Goal: Task Accomplishment & Management: Complete application form

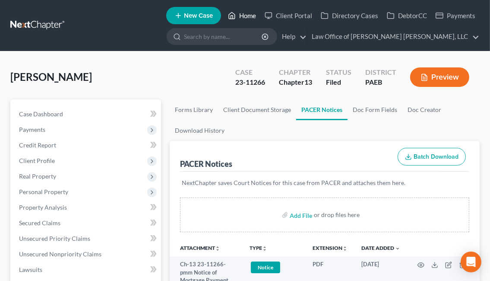
click at [239, 14] on link "Home" at bounding box center [242, 16] width 37 height 16
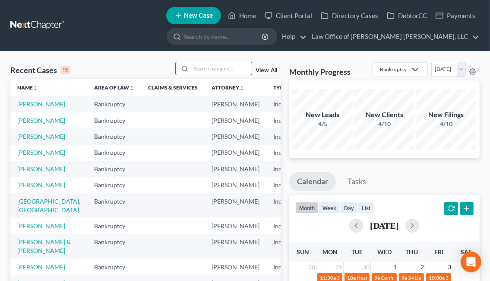
click at [215, 69] on input "search" at bounding box center [221, 68] width 60 height 13
type input "[PERSON_NAME]"
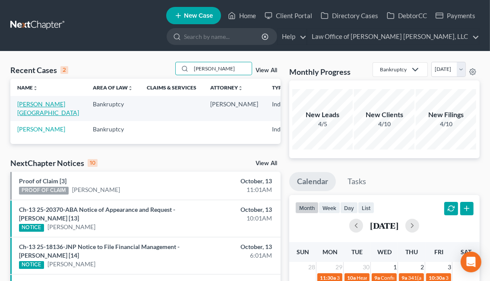
click at [24, 112] on link "[PERSON_NAME][GEOGRAPHIC_DATA]" at bounding box center [48, 108] width 62 height 16
select select "6"
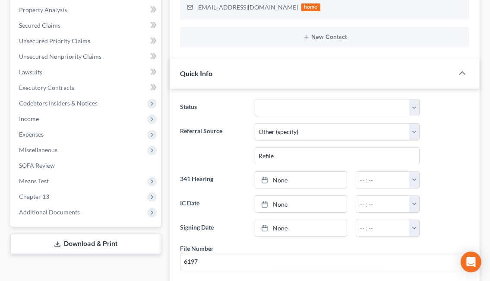
scroll to position [292, 0]
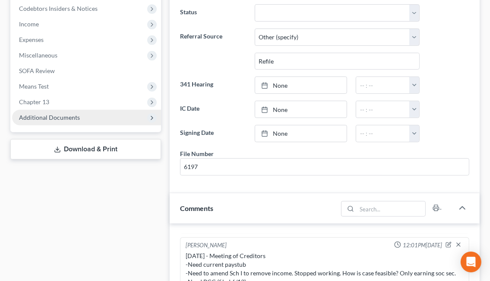
click at [84, 118] on span "Additional Documents" at bounding box center [86, 118] width 149 height 16
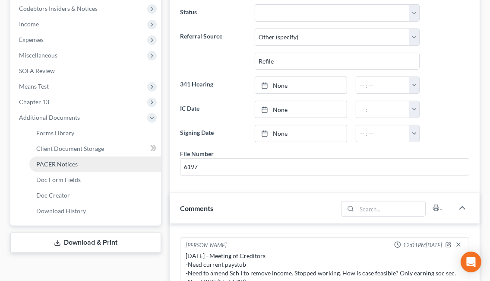
click at [70, 163] on span "PACER Notices" at bounding box center [56, 163] width 41 height 7
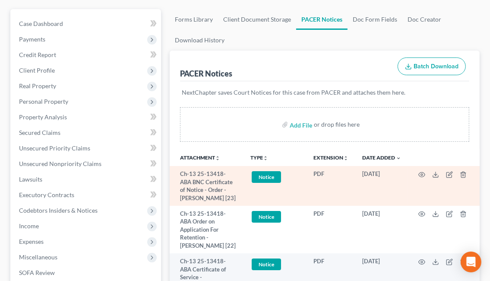
scroll to position [80, 0]
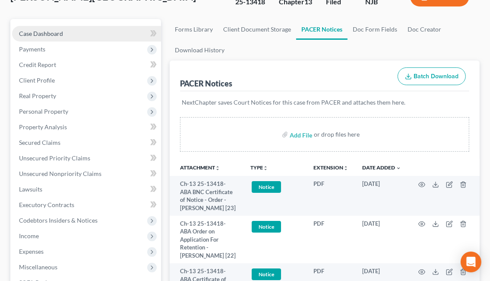
click at [67, 38] on link "Case Dashboard" at bounding box center [86, 34] width 149 height 16
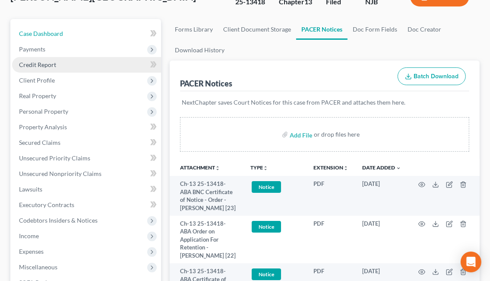
select select "6"
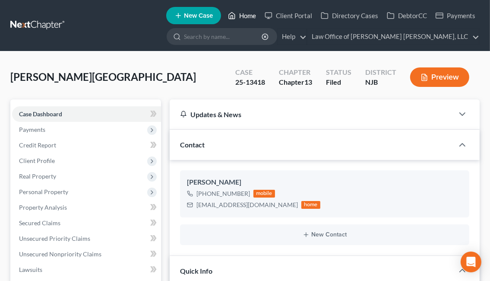
drag, startPoint x: 235, startPoint y: 16, endPoint x: 238, endPoint y: 20, distance: 5.2
click at [235, 17] on icon at bounding box center [232, 15] width 8 height 10
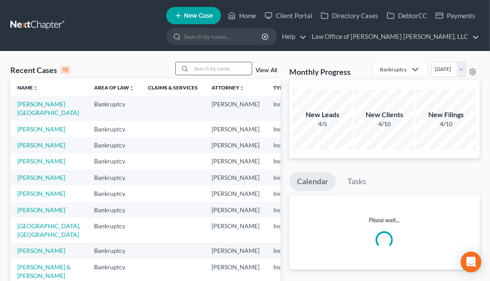
click at [222, 68] on input "search" at bounding box center [221, 68] width 60 height 13
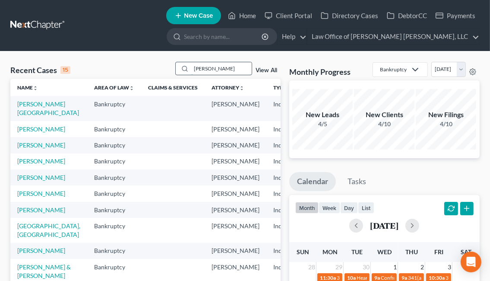
type input "[PERSON_NAME]"
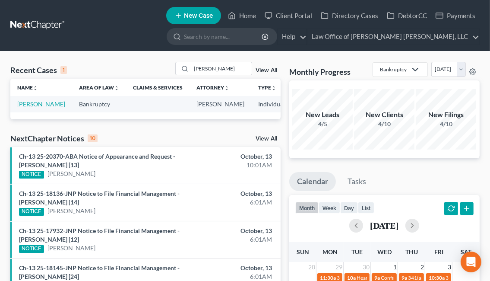
click at [32, 108] on link "[PERSON_NAME]" at bounding box center [41, 103] width 48 height 7
select select "6"
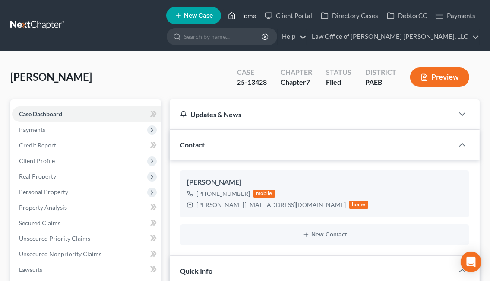
click at [231, 16] on icon at bounding box center [232, 15] width 8 height 10
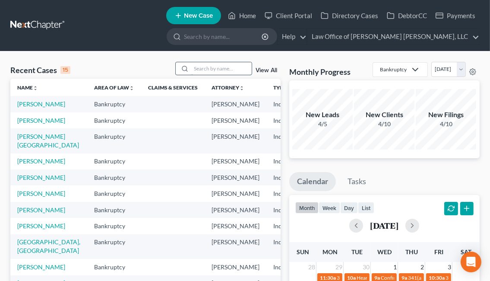
click at [204, 70] on input "search" at bounding box center [221, 68] width 60 height 13
type input "[PERSON_NAME]"
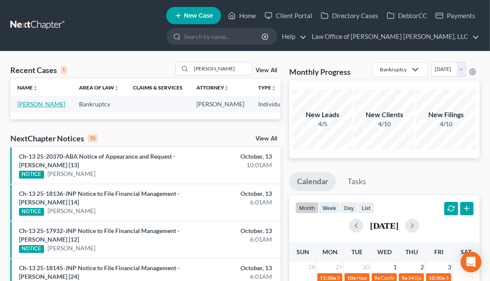
click at [27, 106] on link "[PERSON_NAME]" at bounding box center [41, 103] width 48 height 7
select select "6"
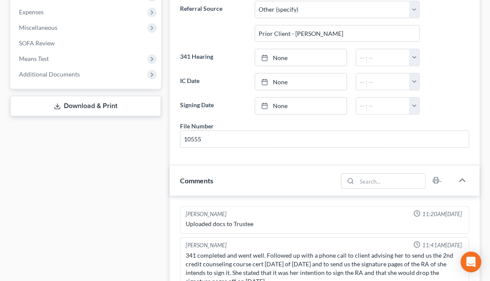
scroll to position [302, 0]
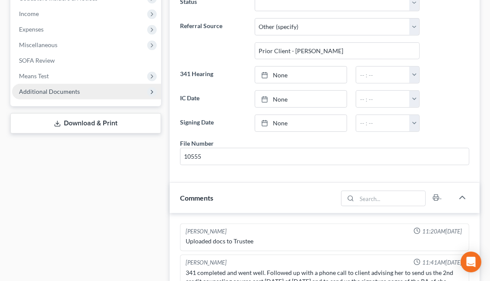
click at [107, 95] on span "Additional Documents" at bounding box center [86, 92] width 149 height 16
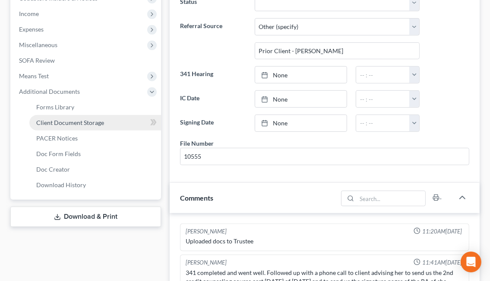
click at [105, 122] on link "Client Document Storage" at bounding box center [95, 123] width 132 height 16
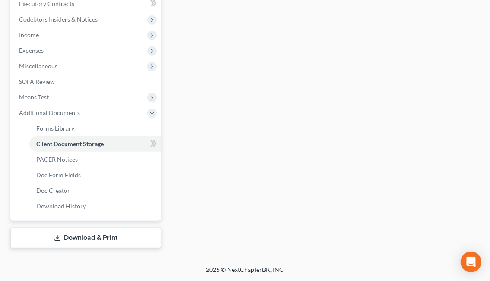
scroll to position [280, 0]
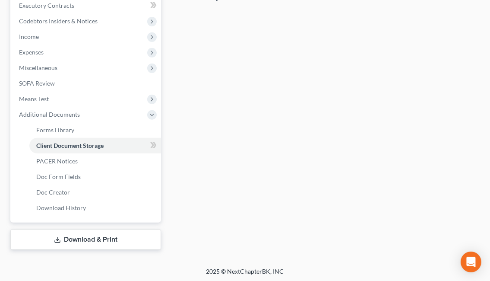
select select "9"
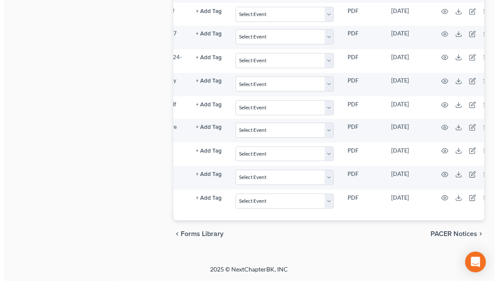
scroll to position [0, 99]
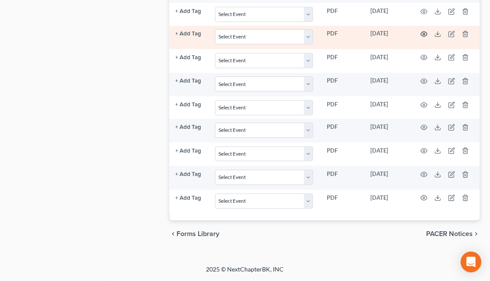
click at [421, 31] on icon "button" at bounding box center [424, 34] width 7 height 7
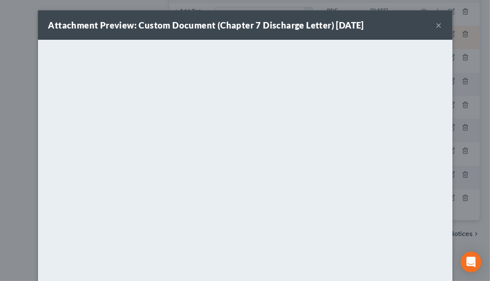
scroll to position [0, 94]
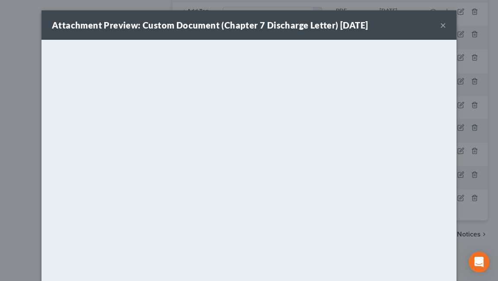
click at [440, 25] on button "×" at bounding box center [443, 25] width 6 height 10
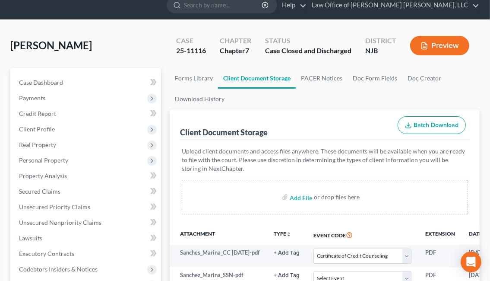
scroll to position [0, 0]
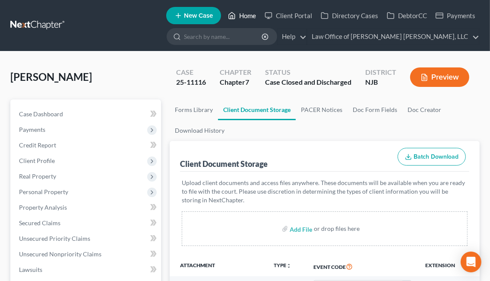
click at [235, 13] on icon at bounding box center [232, 15] width 8 height 10
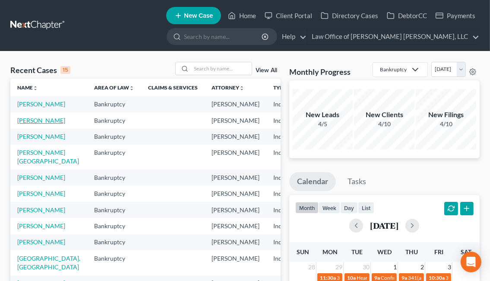
click at [27, 124] on link "[PERSON_NAME]" at bounding box center [41, 120] width 48 height 7
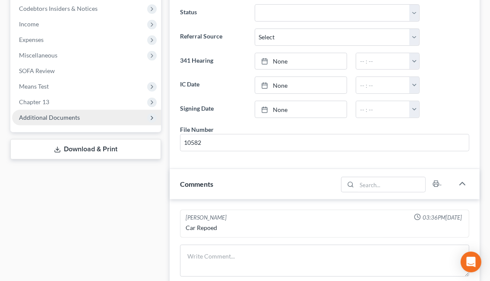
scroll to position [1380, 0]
click at [97, 119] on span "Additional Documents" at bounding box center [86, 118] width 149 height 16
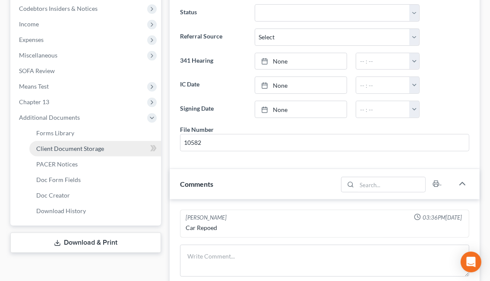
click at [99, 147] on span "Client Document Storage" at bounding box center [70, 148] width 68 height 7
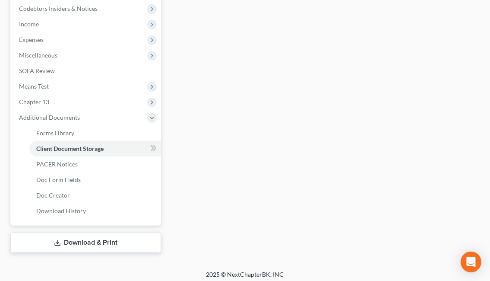
select select "9"
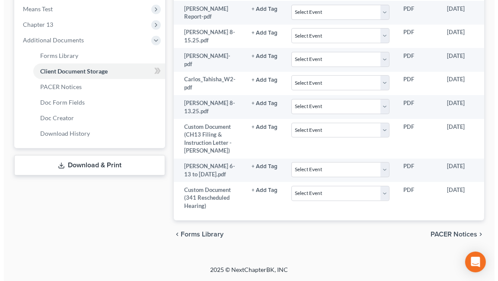
scroll to position [0, 77]
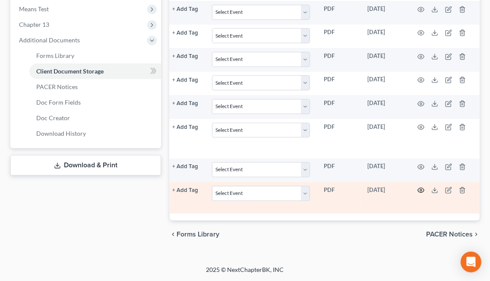
click at [422, 189] on circle "button" at bounding box center [421, 190] width 2 height 2
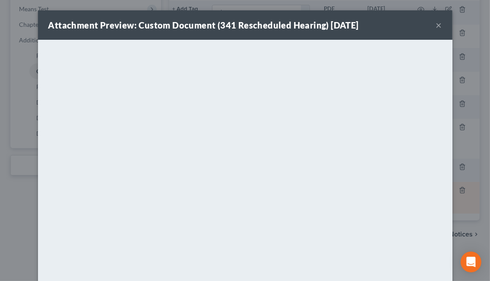
scroll to position [0, 72]
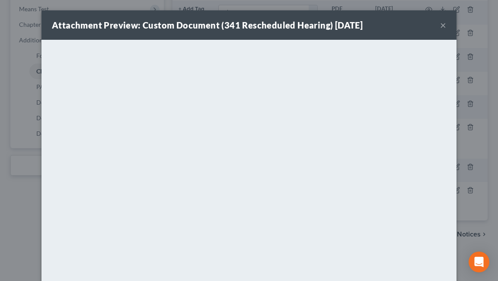
click at [441, 26] on button "×" at bounding box center [443, 25] width 6 height 10
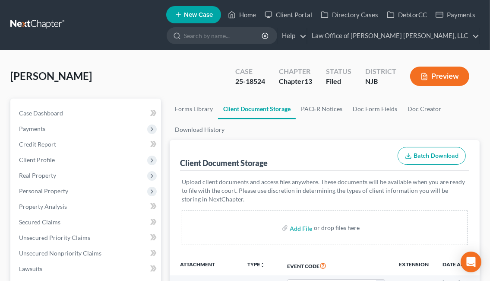
scroll to position [0, 0]
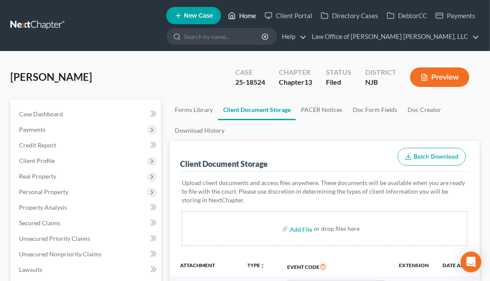
click at [239, 18] on link "Home" at bounding box center [242, 16] width 37 height 16
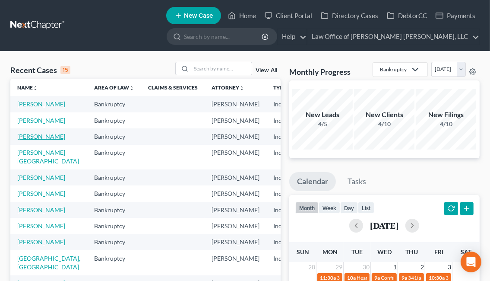
click at [28, 140] on link "[PERSON_NAME]" at bounding box center [41, 136] width 48 height 7
select select "6"
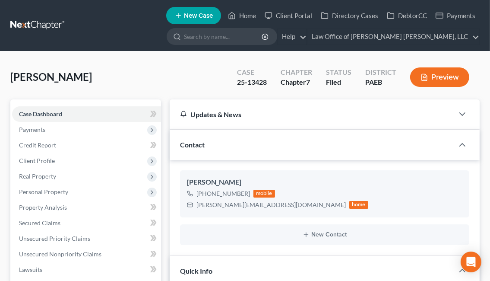
scroll to position [480, 0]
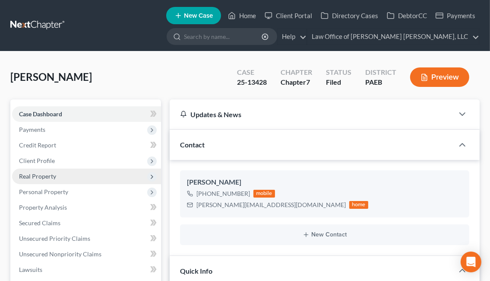
drag, startPoint x: 64, startPoint y: 162, endPoint x: 68, endPoint y: 169, distance: 7.2
click at [63, 162] on span "Client Profile" at bounding box center [86, 161] width 149 height 16
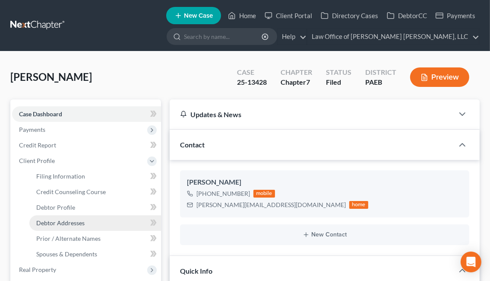
click at [86, 224] on link "Debtor Addresses" at bounding box center [95, 223] width 132 height 16
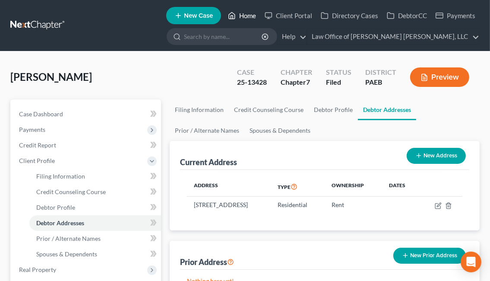
click at [240, 16] on link "Home" at bounding box center [242, 16] width 37 height 16
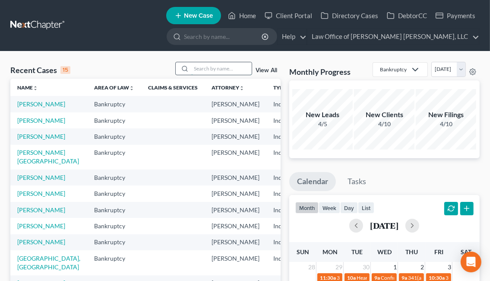
click at [227, 70] on input "search" at bounding box center [221, 68] width 60 height 13
type input "[PERSON_NAME]"
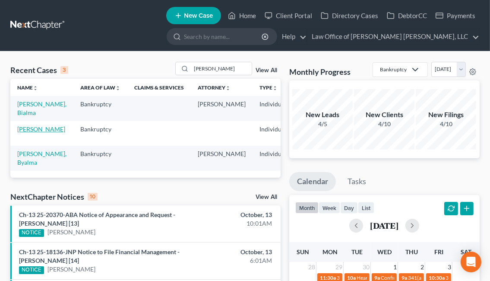
click at [27, 133] on link "[PERSON_NAME]" at bounding box center [41, 128] width 48 height 7
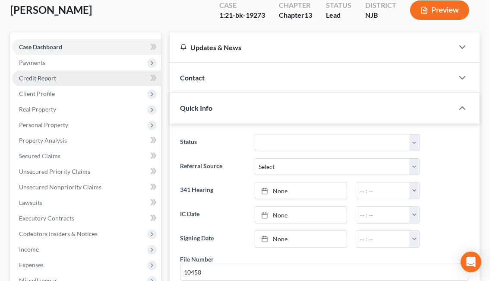
scroll to position [10, 0]
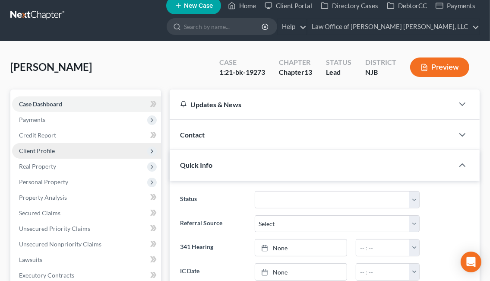
click at [72, 150] on span "Client Profile" at bounding box center [86, 151] width 149 height 16
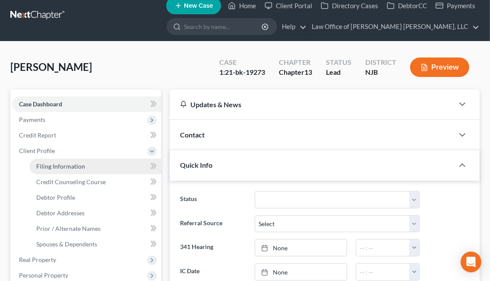
click at [88, 168] on link "Filing Information" at bounding box center [95, 167] width 132 height 16
select select "1"
select select "0"
select select "3"
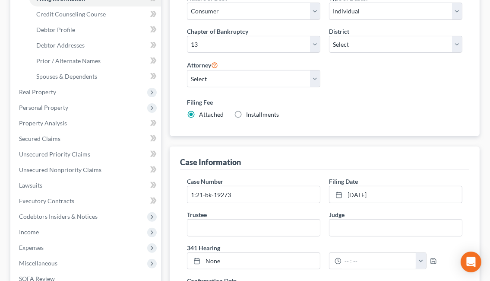
scroll to position [181, 0]
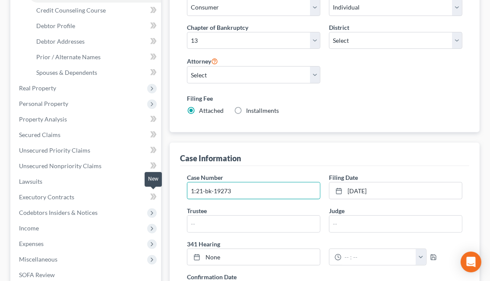
drag, startPoint x: 237, startPoint y: 189, endPoint x: 150, endPoint y: 196, distance: 87.1
click at [150, 196] on div "Petition Navigation Case Dashboard Payments Invoices Payments Payments Credit R…" at bounding box center [245, 260] width 478 height 684
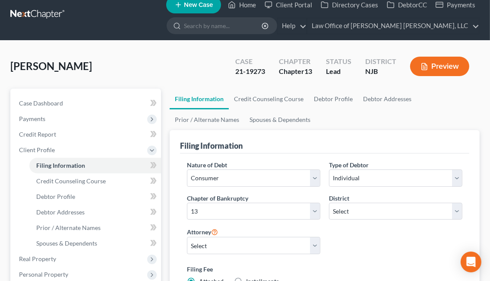
scroll to position [9, 0]
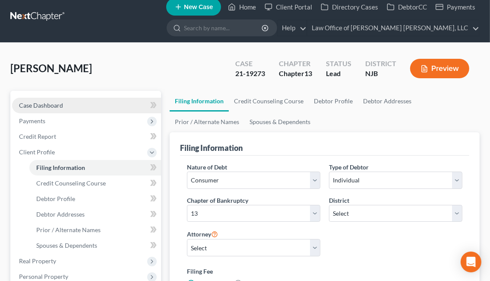
type input "21-19273"
click at [96, 107] on link "Case Dashboard" at bounding box center [86, 106] width 149 height 16
